Goal: Task Accomplishment & Management: Manage account settings

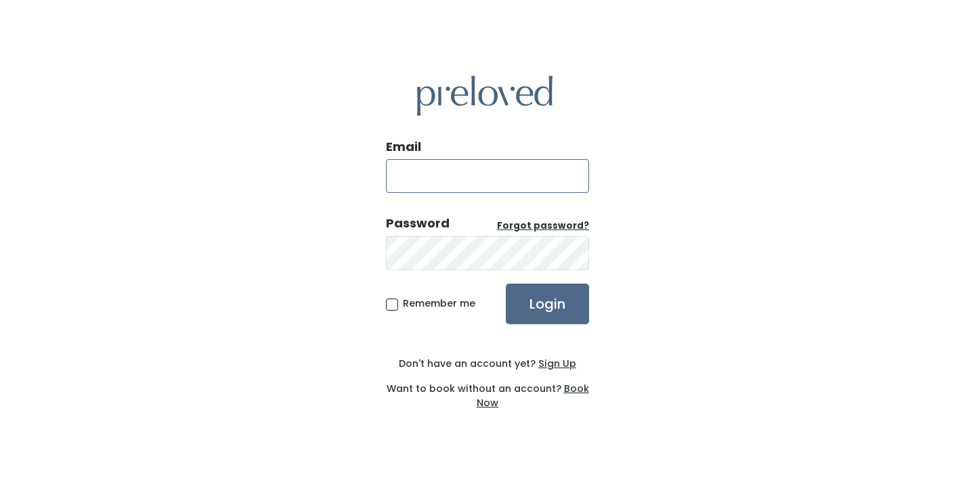
type input "[EMAIL_ADDRESS][DOMAIN_NAME]"
click at [547, 303] on input "Login" at bounding box center [547, 304] width 83 height 41
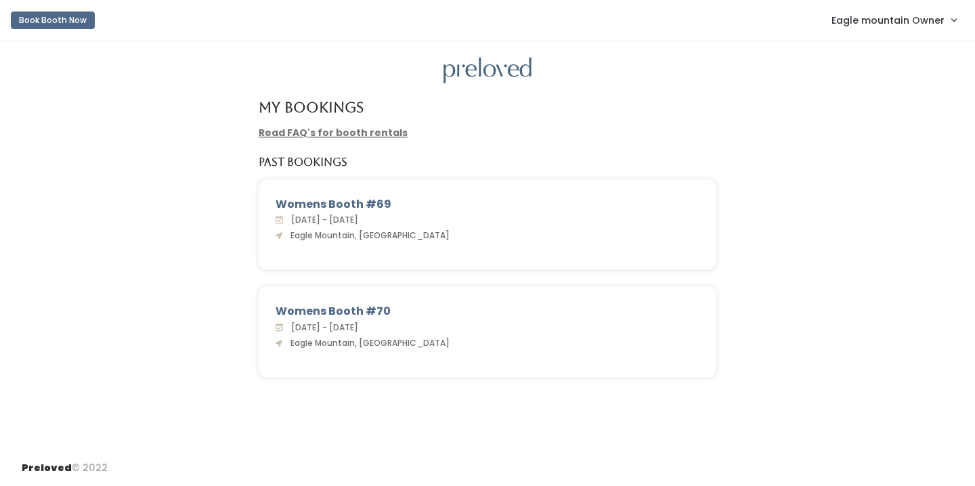
click at [909, 14] on span "Eagle mountain Owner" at bounding box center [888, 20] width 113 height 15
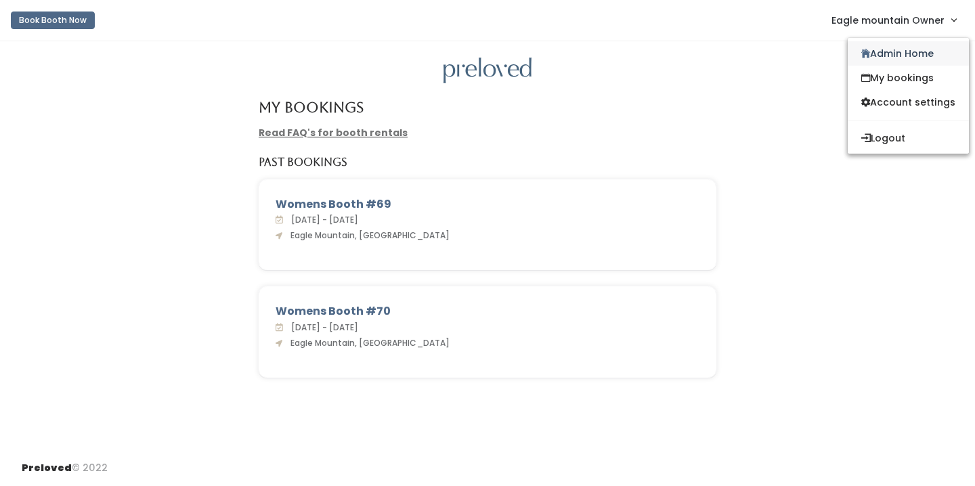
click at [887, 47] on link "Admin Home" at bounding box center [908, 53] width 121 height 24
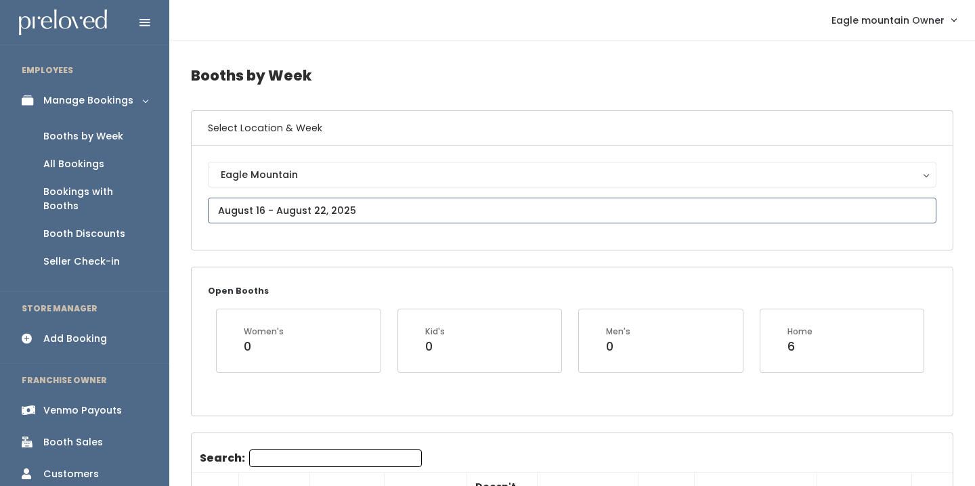
click at [262, 213] on input "text" at bounding box center [572, 211] width 729 height 26
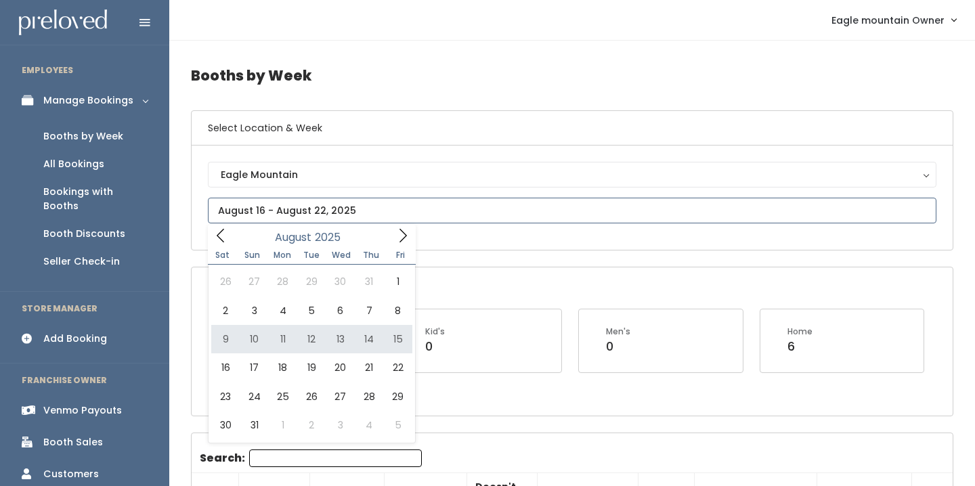
type input "[DATE] to [DATE]"
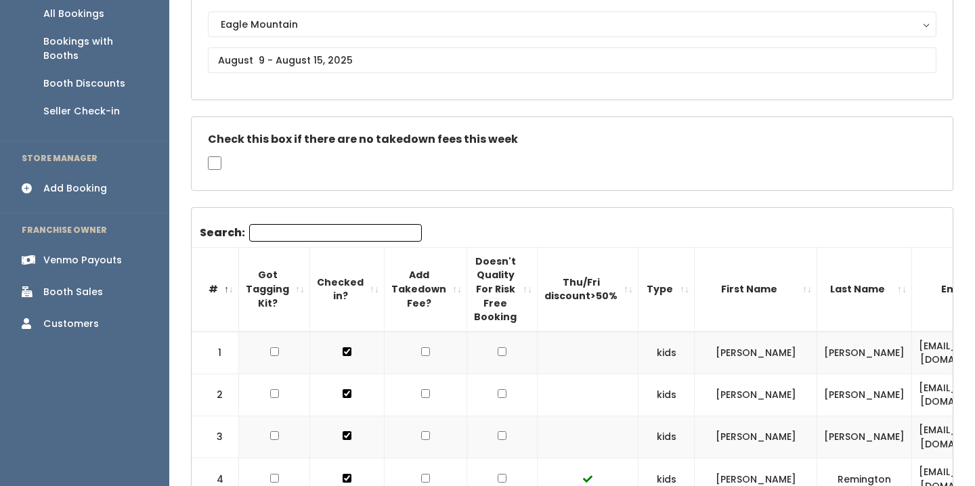
scroll to position [156, 0]
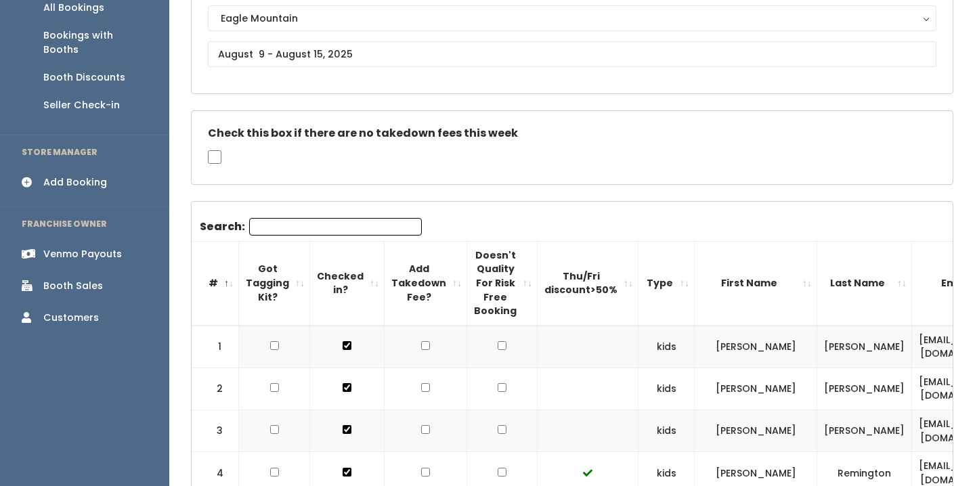
click at [639, 277] on th "Type" at bounding box center [667, 283] width 56 height 84
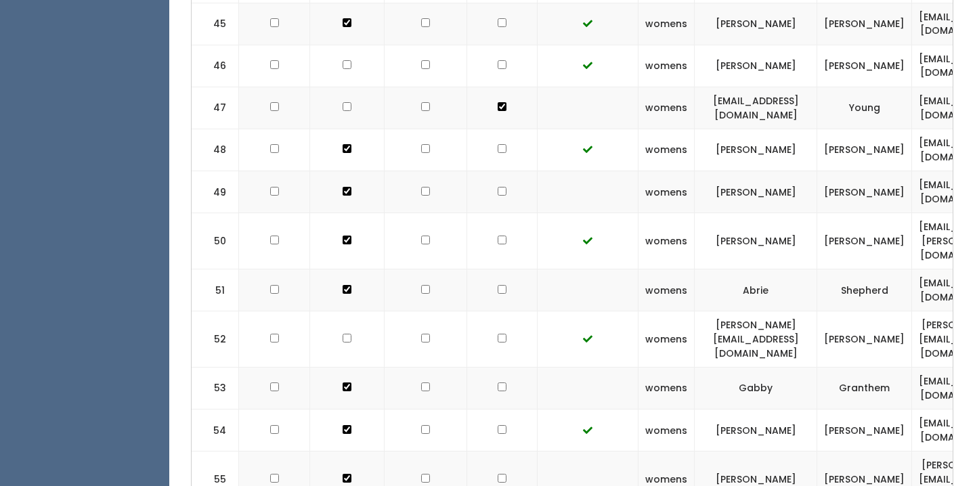
scroll to position [2934, 0]
